Goal: Task Accomplishment & Management: Manage account settings

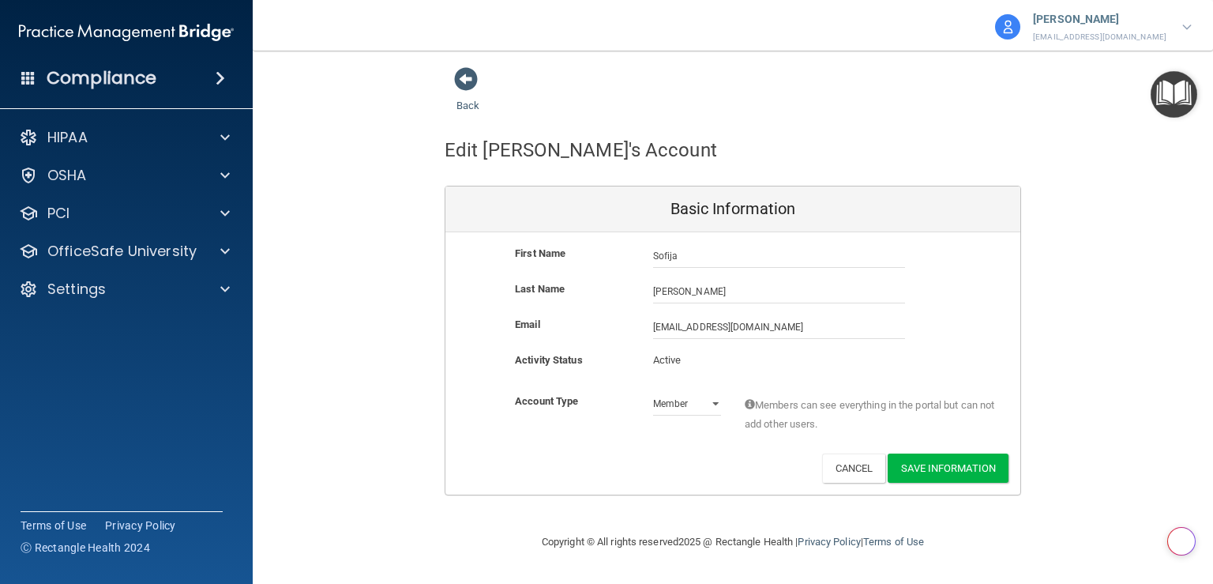
select select "practice_member"
click at [100, 282] on p "Settings" at bounding box center [76, 289] width 58 height 19
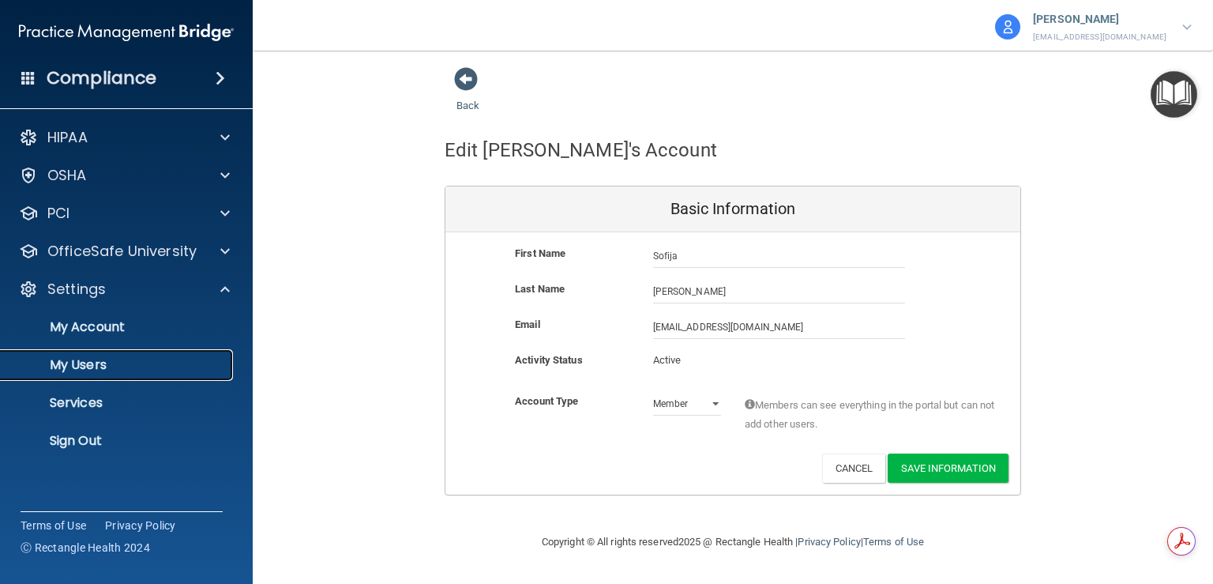
click at [103, 370] on p "My Users" at bounding box center [118, 365] width 216 height 16
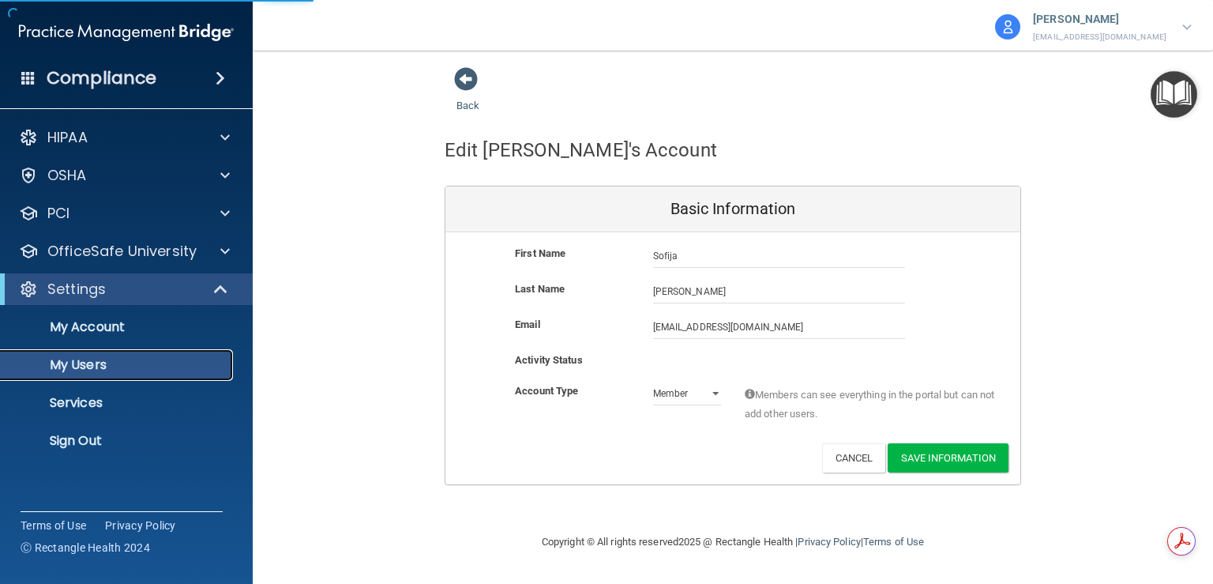
click at [92, 362] on p "My Users" at bounding box center [118, 365] width 216 height 16
select select "20"
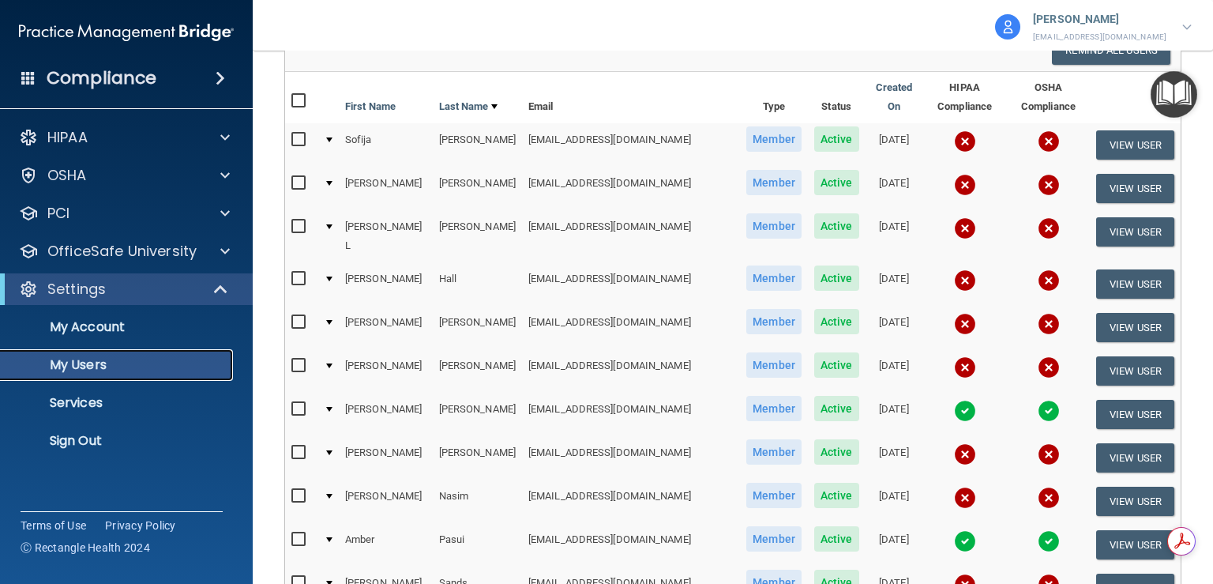
scroll to position [72, 0]
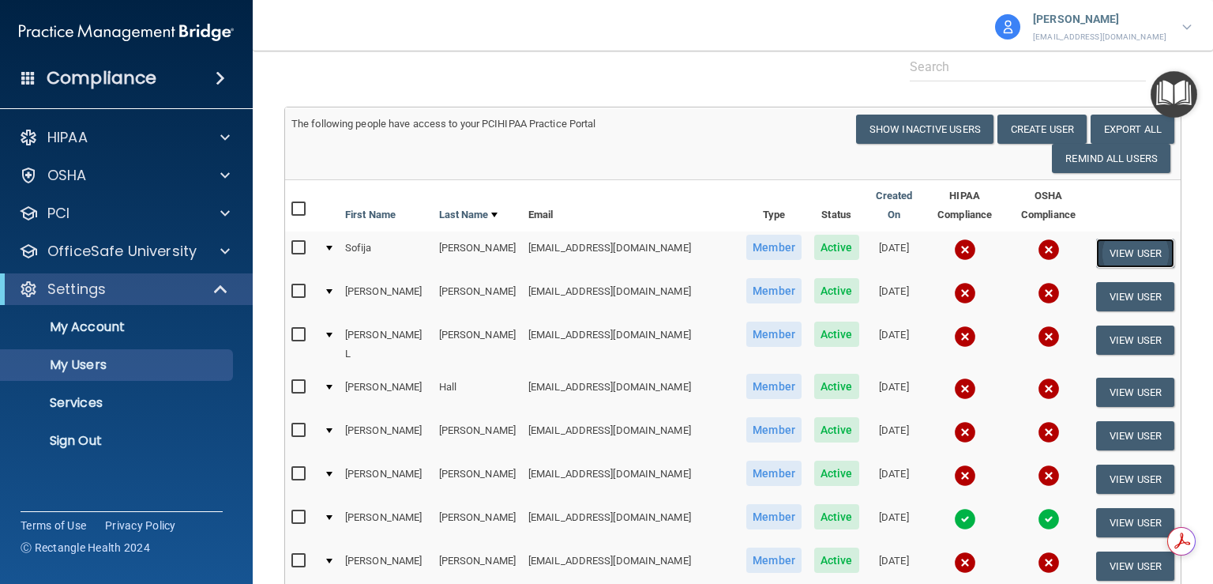
click at [1128, 238] on button "View User" at bounding box center [1135, 252] width 78 height 29
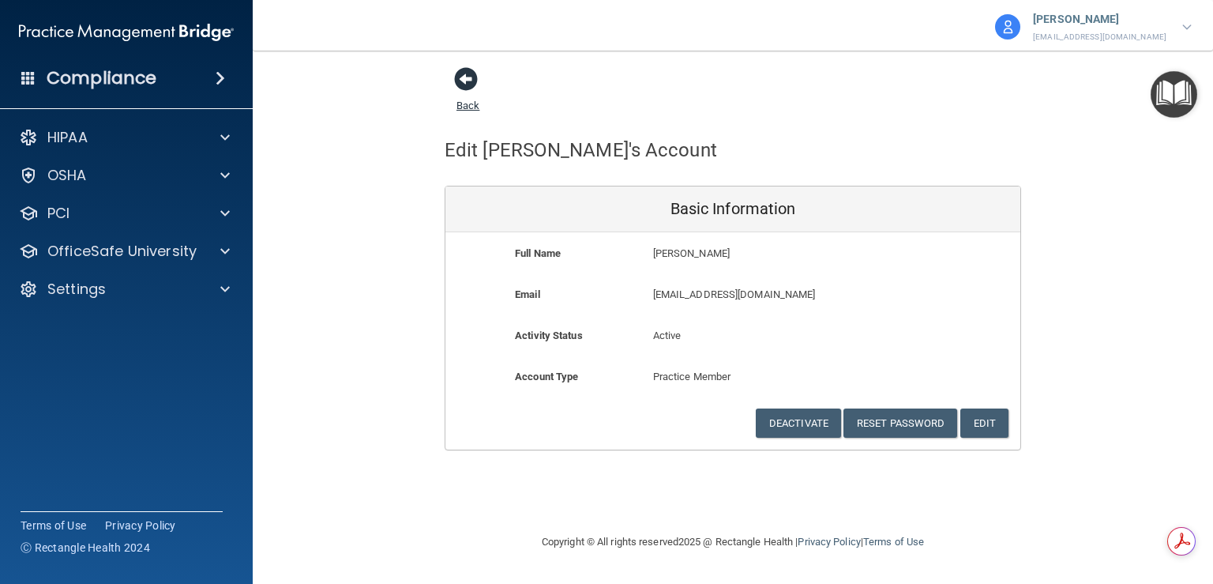
click at [461, 79] on span at bounding box center [466, 79] width 24 height 24
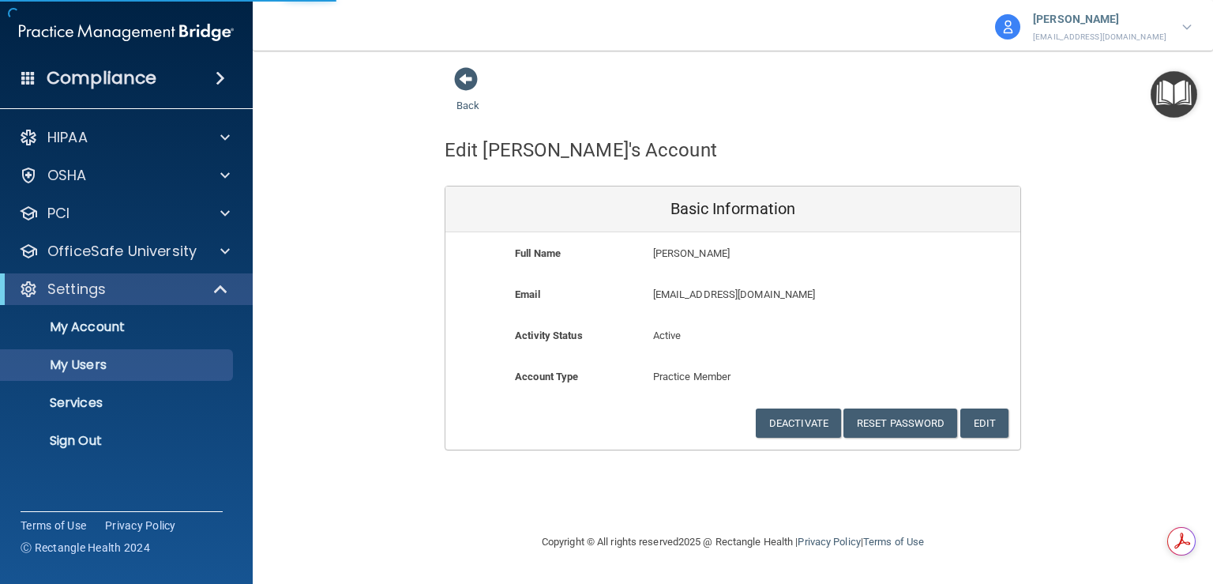
select select "20"
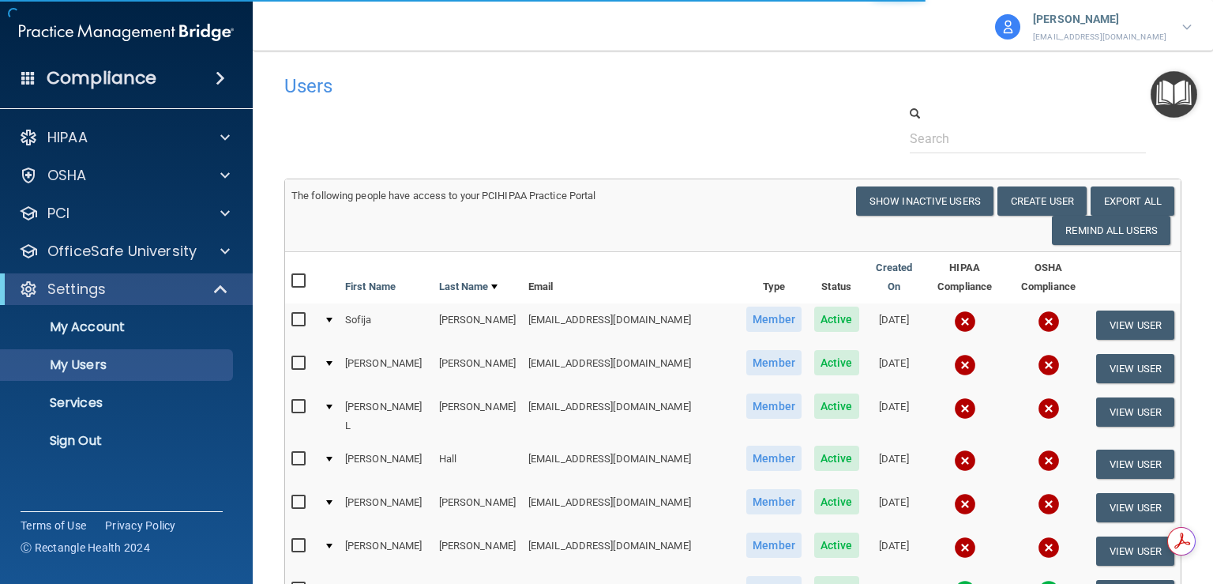
click at [1038, 310] on img at bounding box center [1049, 321] width 22 height 22
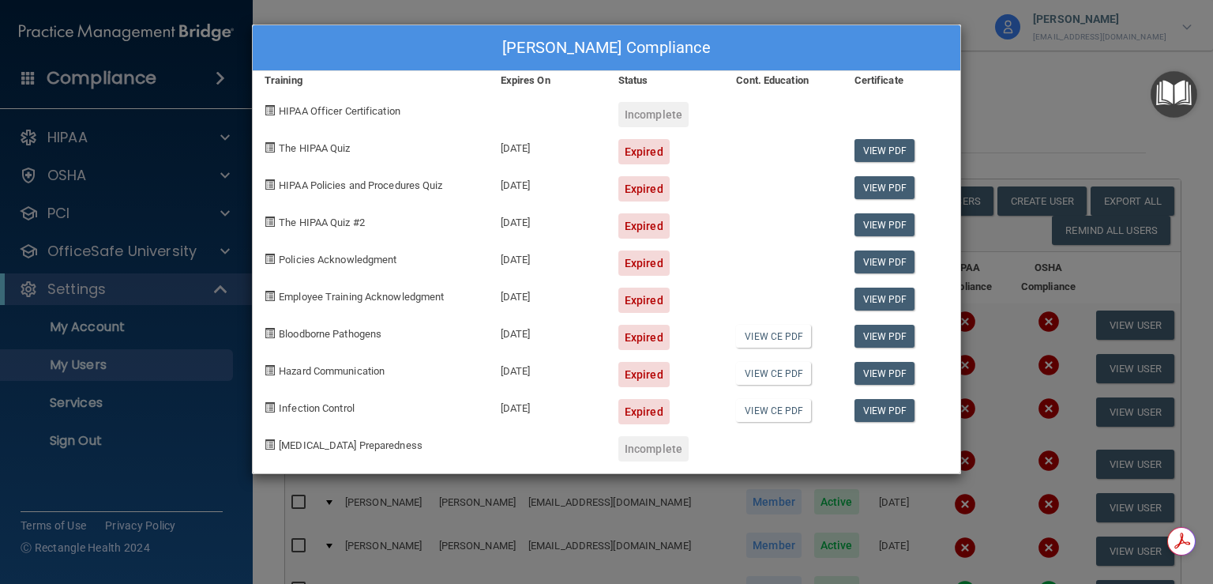
click at [1057, 92] on div "[PERSON_NAME] Compliance Training Expires On Status Cont. Education Certificate…" at bounding box center [606, 292] width 1213 height 584
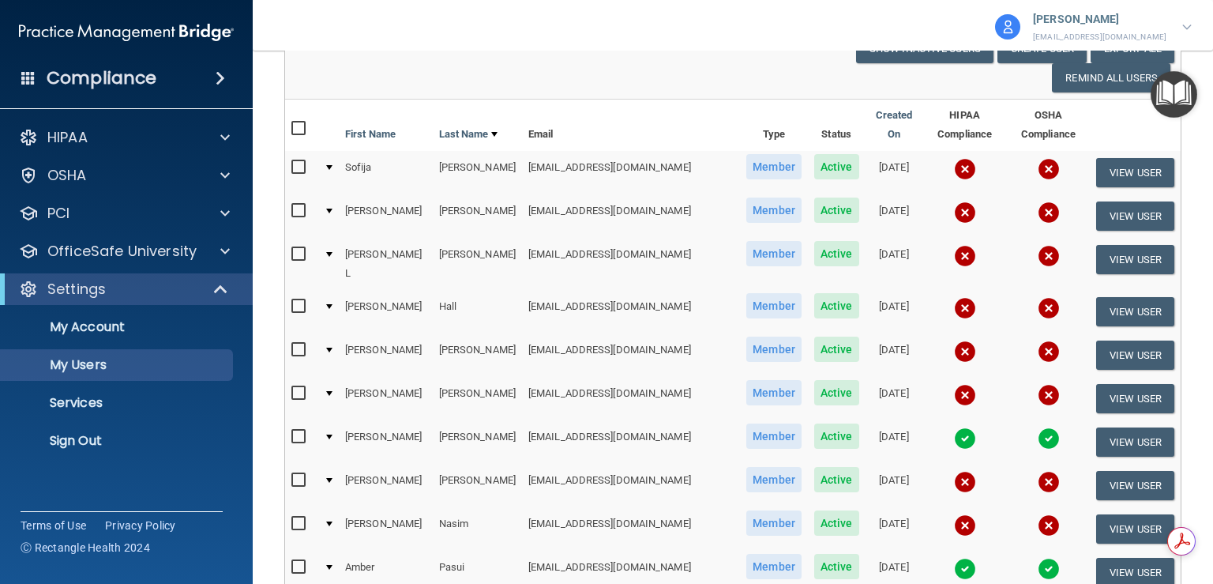
scroll to position [151, 0]
